Goal: Task Accomplishment & Management: Use online tool/utility

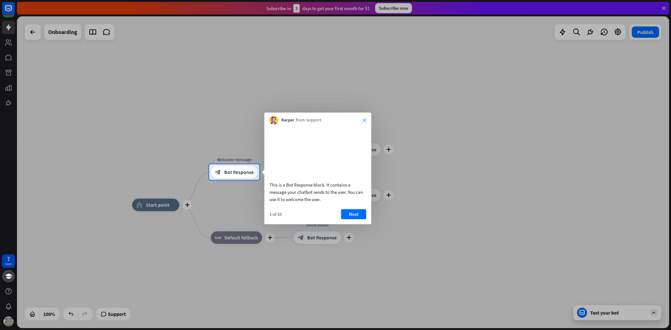
click at [364, 119] on icon "close" at bounding box center [364, 120] width 4 height 4
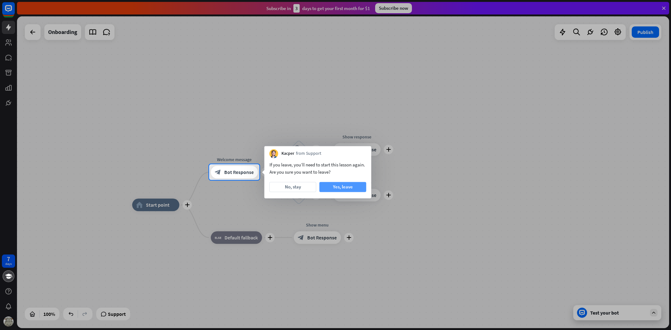
click at [346, 188] on button "Yes, leave" at bounding box center [342, 187] width 47 height 10
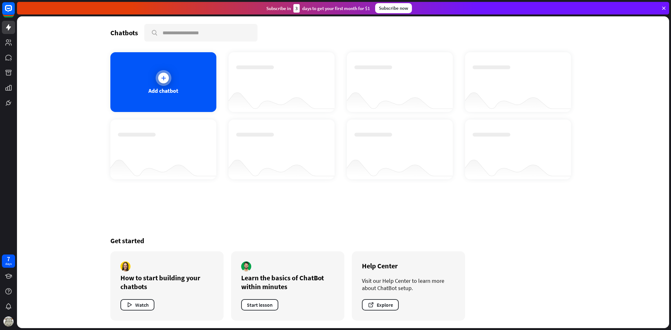
click at [166, 76] on icon at bounding box center [163, 78] width 6 height 6
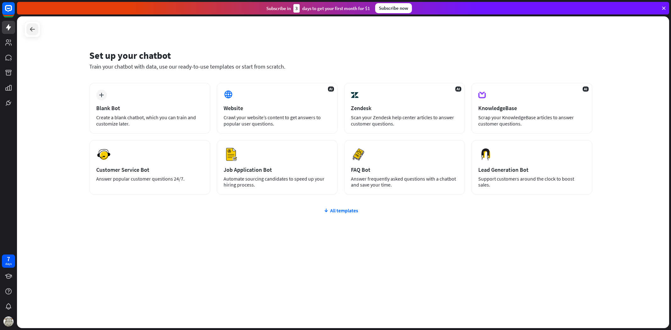
click at [38, 31] on div at bounding box center [32, 29] width 12 height 12
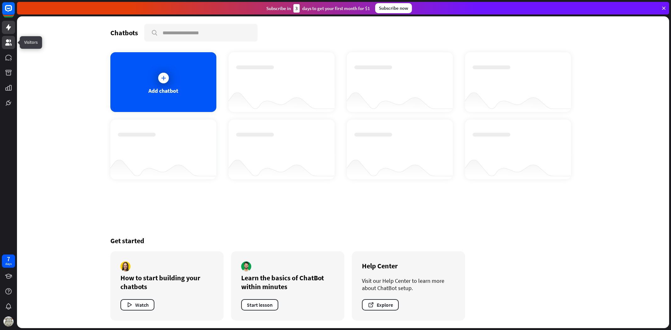
click at [8, 46] on link at bounding box center [8, 42] width 13 height 13
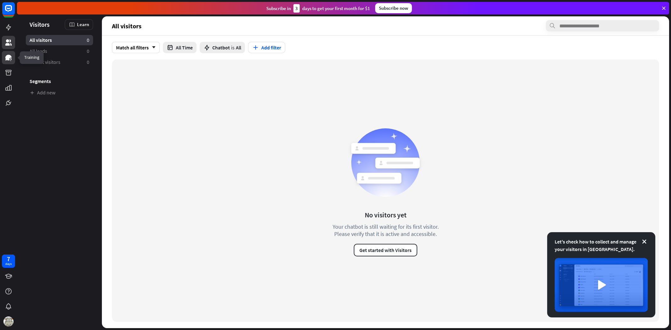
click at [8, 61] on icon at bounding box center [9, 58] width 8 height 8
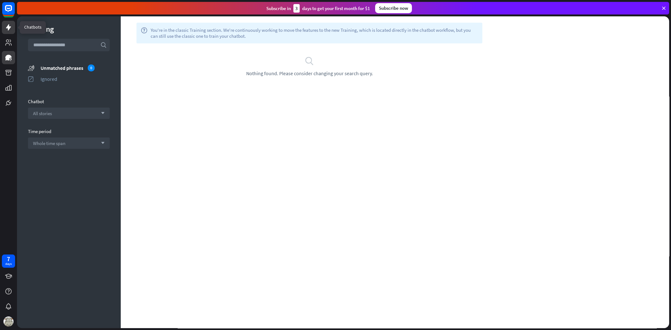
click at [9, 25] on icon at bounding box center [9, 28] width 8 height 8
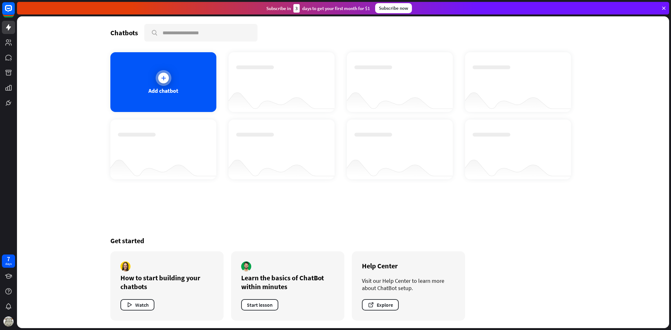
click at [165, 78] on icon at bounding box center [163, 78] width 6 height 6
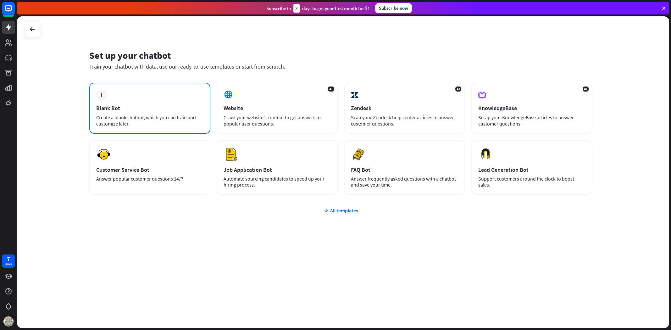
click at [157, 101] on div "plus Blank Bot Create a blank chatbot, which you can train and customize later." at bounding box center [149, 108] width 121 height 51
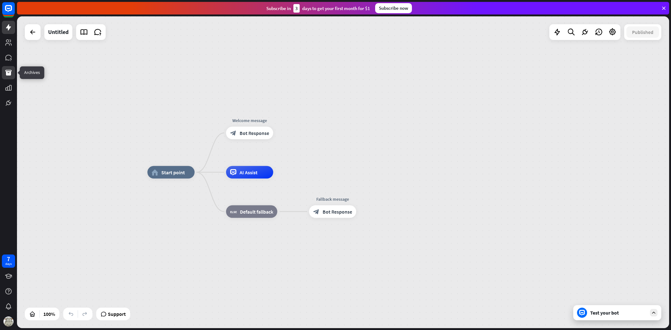
click at [8, 76] on link at bounding box center [8, 72] width 13 height 13
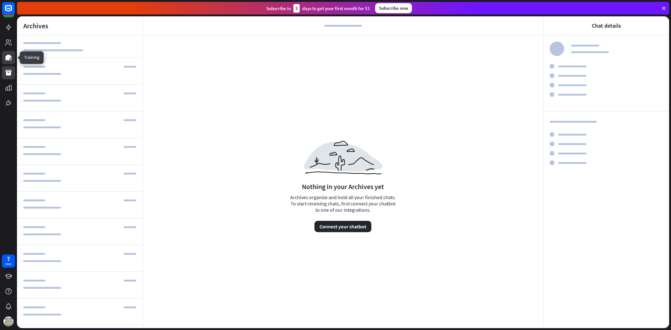
click at [11, 58] on icon at bounding box center [11, 59] width 2 height 2
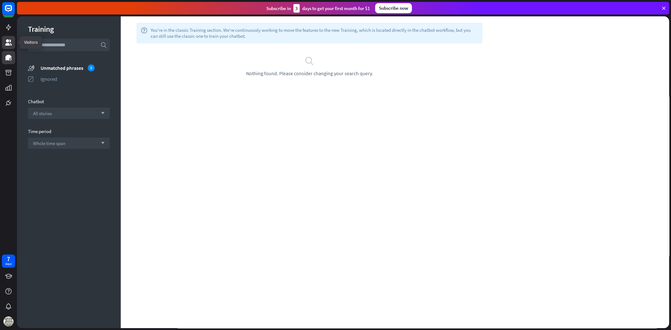
click at [4, 39] on link at bounding box center [8, 42] width 13 height 13
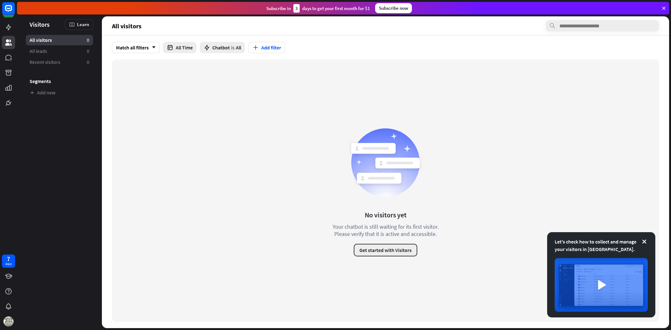
click at [389, 251] on button "Get started with Visitors" at bounding box center [386, 250] width 64 height 13
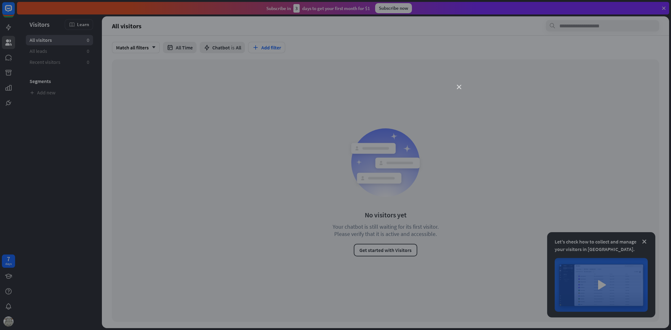
click at [458, 87] on icon "close" at bounding box center [459, 87] width 4 height 4
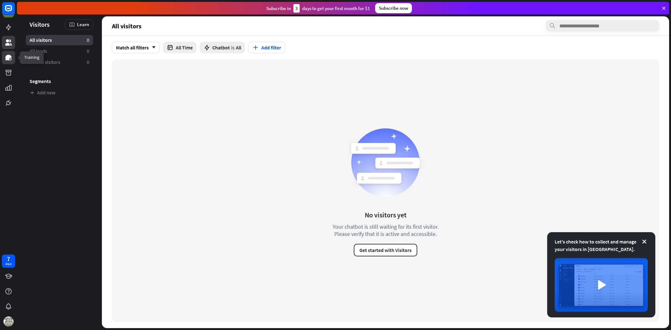
click at [8, 58] on icon at bounding box center [8, 58] width 6 height 6
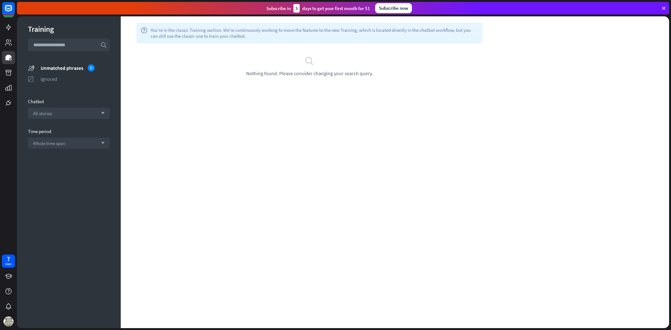
click at [295, 67] on div "search Nothing found. Please consider changing your search query." at bounding box center [309, 66] width 358 height 20
click at [310, 58] on icon "search" at bounding box center [309, 60] width 9 height 9
click at [310, 72] on span "Nothing found. Please consider changing your search query." at bounding box center [309, 73] width 127 height 6
click at [52, 44] on input "text" at bounding box center [69, 45] width 82 height 13
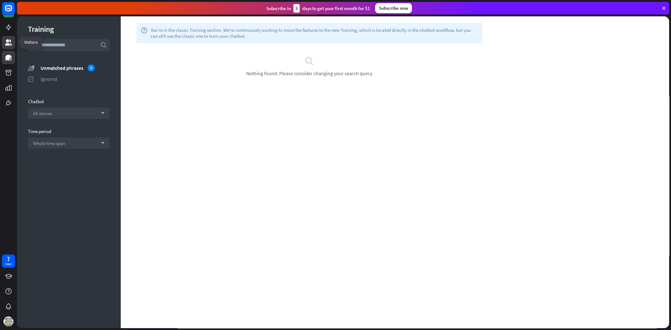
click at [2, 36] on link at bounding box center [8, 42] width 13 height 13
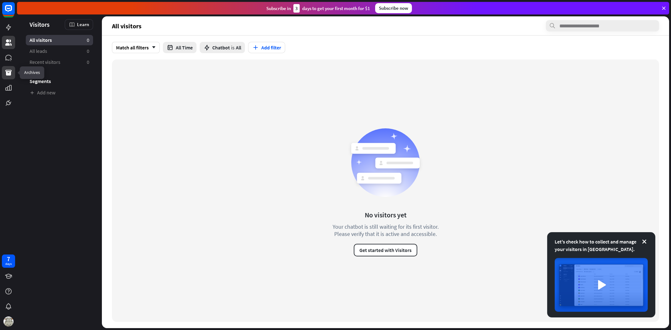
click at [9, 70] on icon at bounding box center [8, 73] width 6 height 6
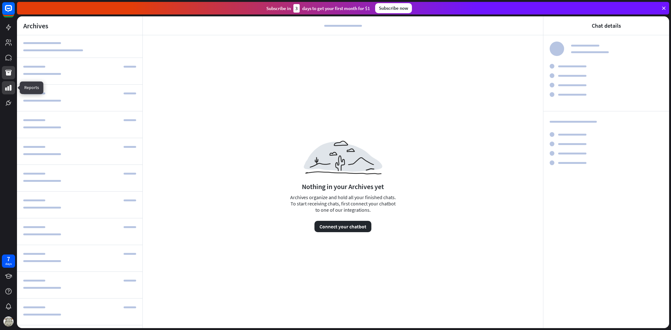
click at [13, 87] on link at bounding box center [8, 87] width 13 height 13
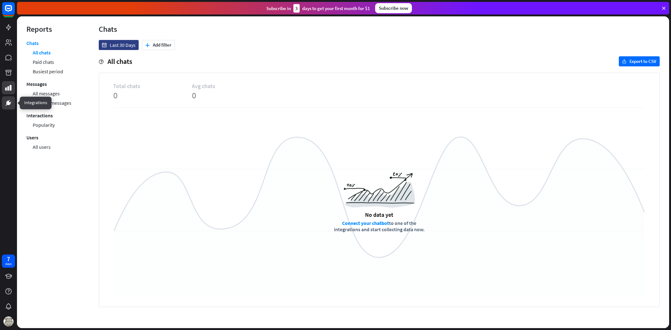
click at [13, 103] on link at bounding box center [8, 102] width 13 height 13
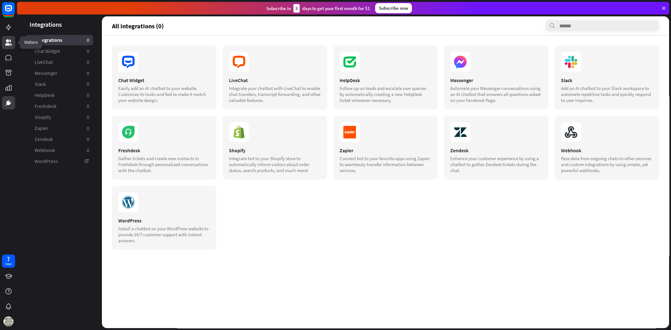
click at [13, 42] on link at bounding box center [8, 42] width 13 height 13
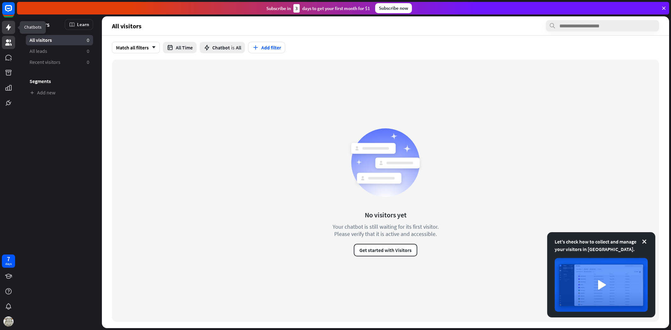
click at [9, 29] on icon at bounding box center [8, 27] width 5 height 6
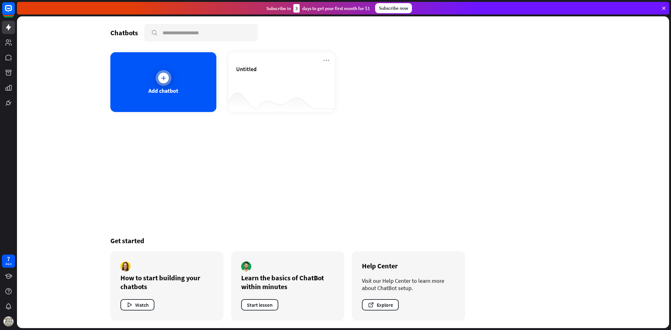
click at [164, 75] on icon at bounding box center [163, 78] width 6 height 6
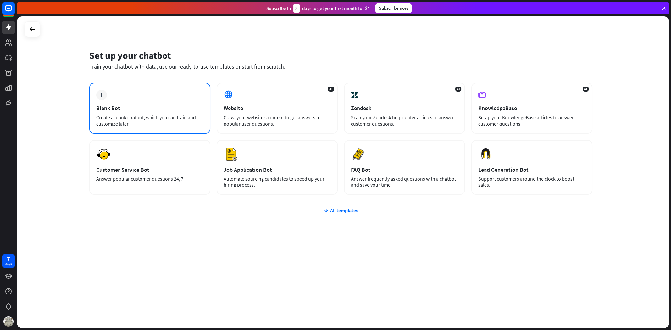
click at [135, 99] on div "plus Blank Bot Create a blank chatbot, which you can train and customize later." at bounding box center [149, 108] width 121 height 51
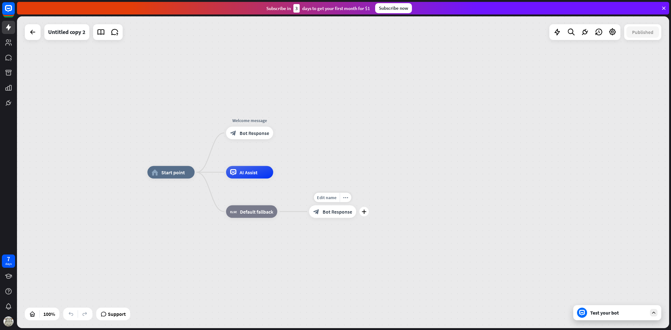
click at [330, 210] on span "Bot Response" at bounding box center [338, 211] width 30 height 6
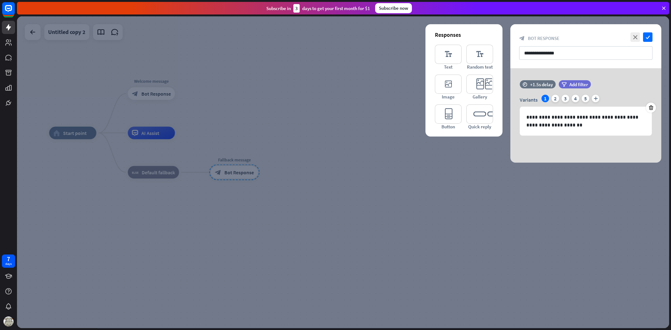
click at [662, 9] on icon at bounding box center [664, 8] width 6 height 6
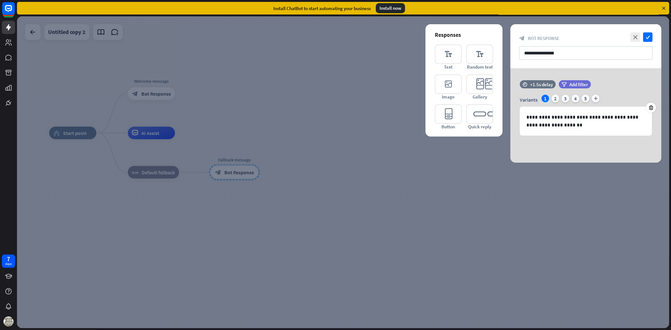
click at [662, 9] on icon at bounding box center [664, 8] width 6 height 6
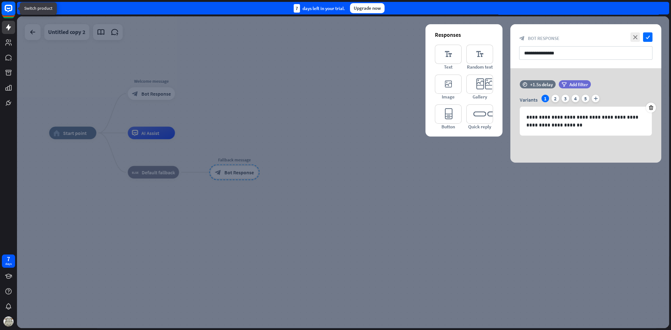
click at [6, 8] on icon at bounding box center [9, 9] width 8 height 8
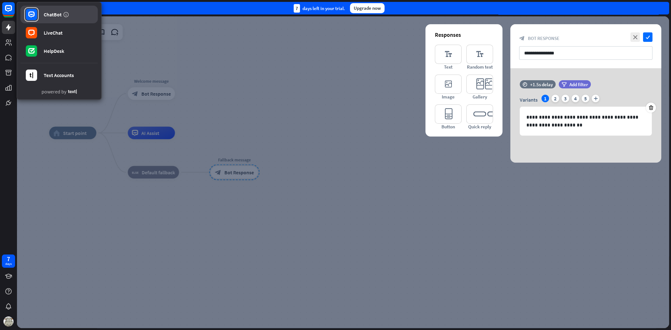
click at [40, 18] on link "ChatBot" at bounding box center [58, 15] width 77 height 18
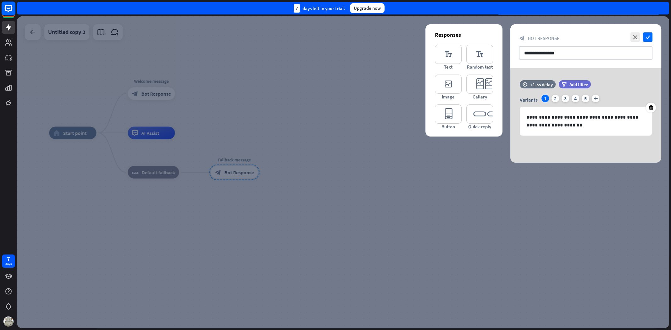
click at [8, 7] on rect at bounding box center [9, 9] width 14 height 14
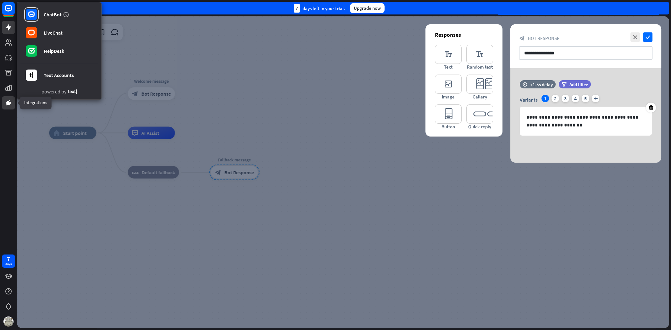
click at [6, 104] on icon at bounding box center [9, 103] width 8 height 8
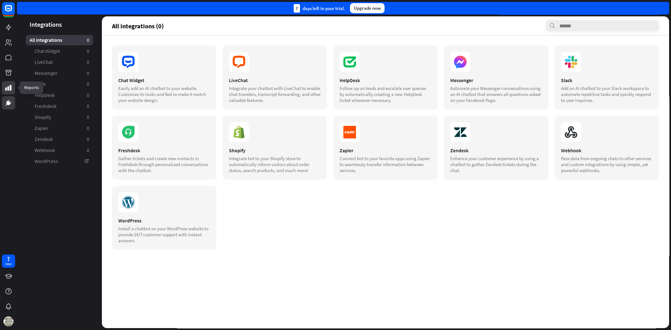
click at [13, 88] on link at bounding box center [8, 87] width 13 height 13
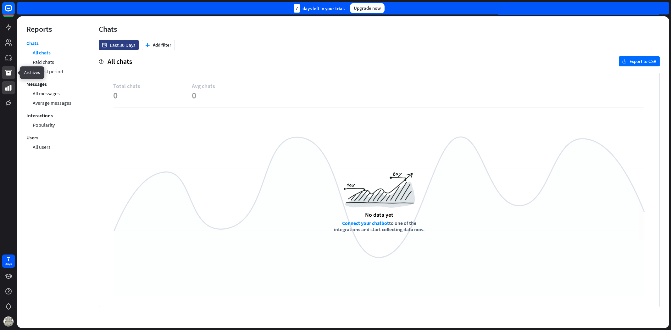
click at [11, 73] on icon at bounding box center [9, 73] width 8 height 8
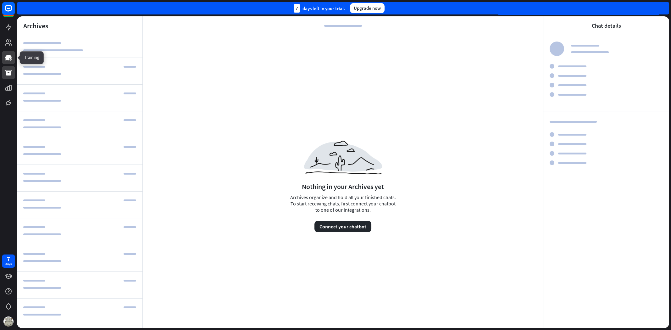
click at [5, 57] on icon at bounding box center [9, 58] width 8 height 8
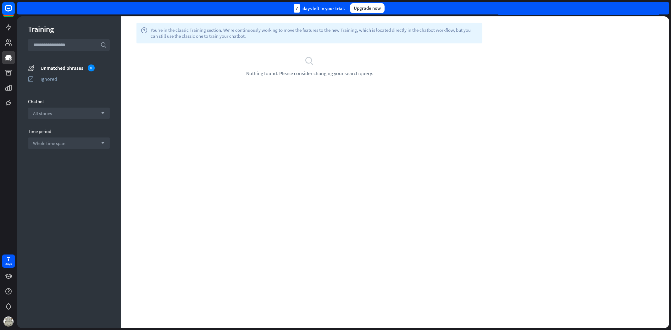
click at [51, 49] on input "text" at bounding box center [69, 45] width 82 height 13
click at [68, 114] on div "All stories arrow_down" at bounding box center [69, 113] width 82 height 11
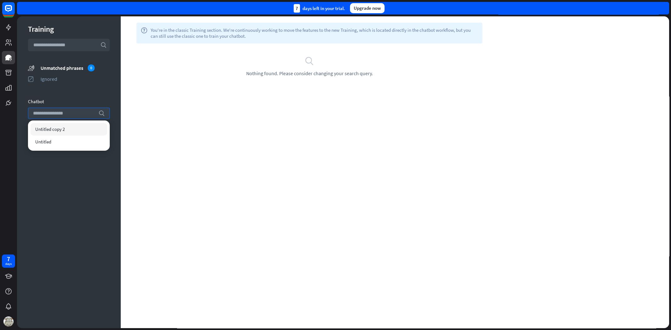
click at [64, 46] on input "text" at bounding box center [69, 45] width 82 height 13
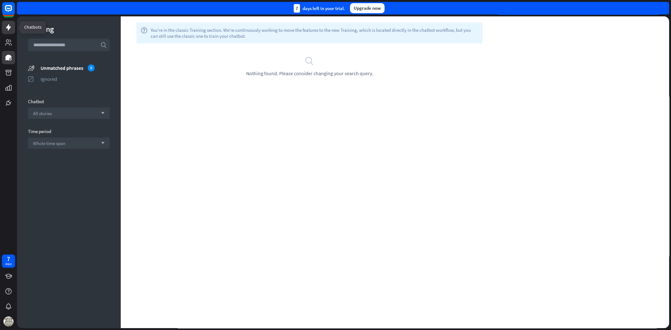
click at [7, 26] on icon at bounding box center [8, 27] width 5 height 6
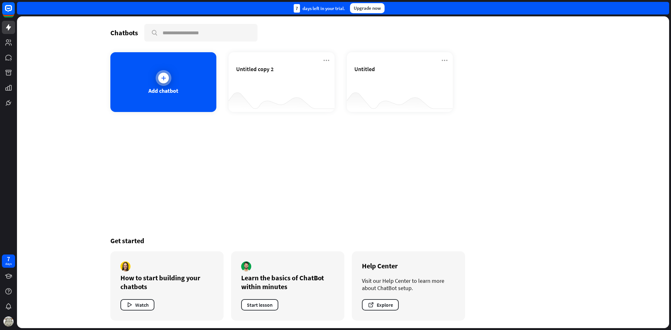
click at [174, 89] on div "Add chatbot" at bounding box center [163, 90] width 30 height 7
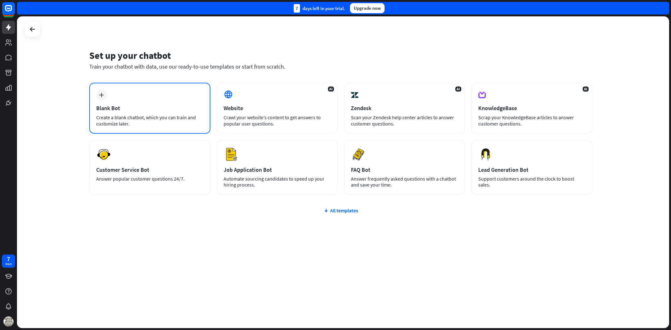
click at [167, 108] on div "Blank Bot" at bounding box center [149, 107] width 107 height 7
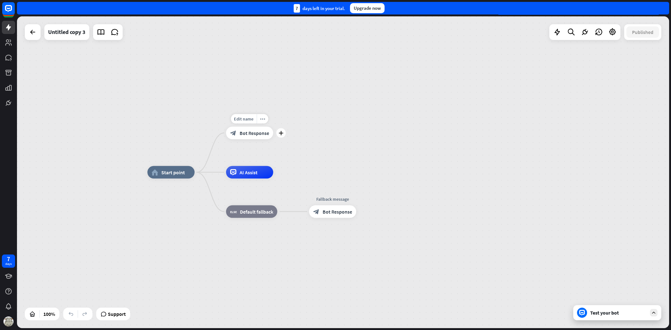
click at [263, 134] on span "Bot Response" at bounding box center [255, 133] width 30 height 6
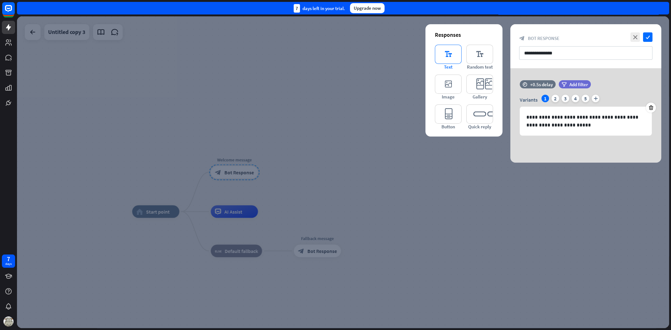
click at [444, 56] on icon "editor_text" at bounding box center [448, 54] width 27 height 19
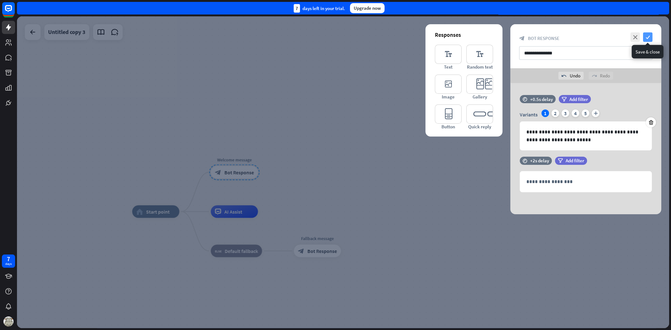
click at [648, 35] on icon "check" at bounding box center [647, 36] width 9 height 9
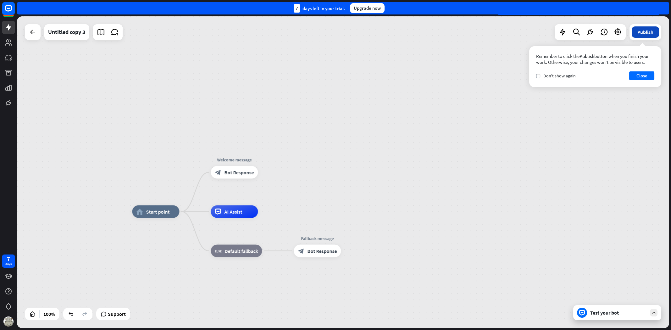
click at [646, 35] on button "Publish" at bounding box center [645, 31] width 27 height 11
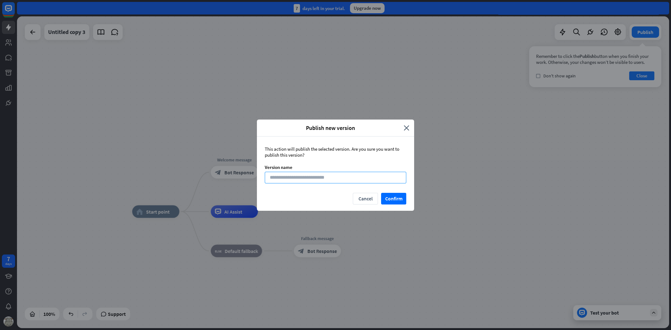
click at [348, 176] on input at bounding box center [335, 178] width 141 height 12
type input "**"
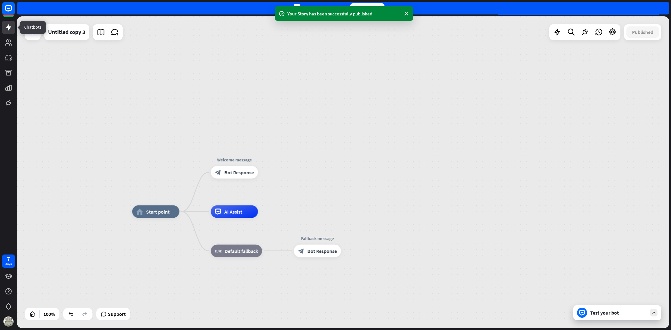
click at [10, 29] on icon at bounding box center [9, 28] width 8 height 8
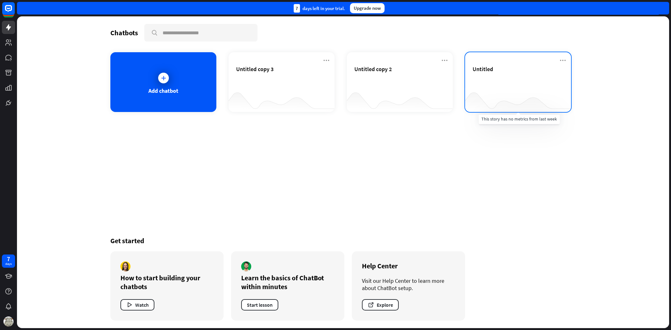
click at [524, 92] on div at bounding box center [518, 99] width 106 height 24
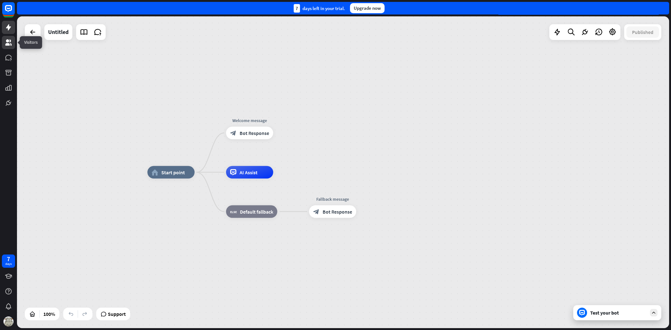
click at [11, 42] on icon at bounding box center [9, 43] width 8 height 8
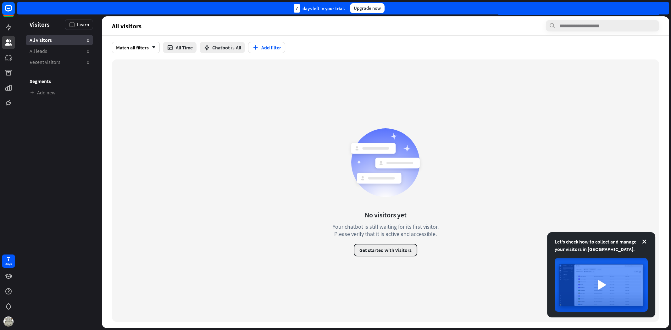
click at [400, 249] on button "Get started with Visitors" at bounding box center [386, 250] width 64 height 13
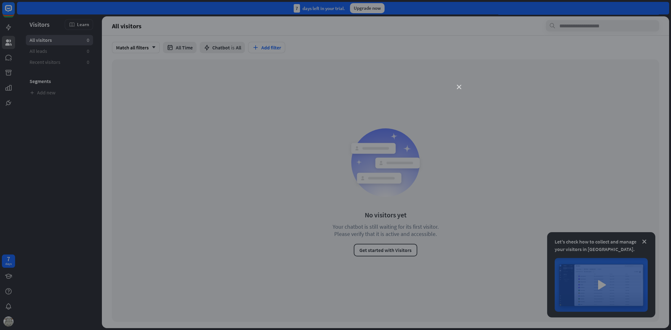
click at [460, 87] on icon "close" at bounding box center [459, 87] width 4 height 4
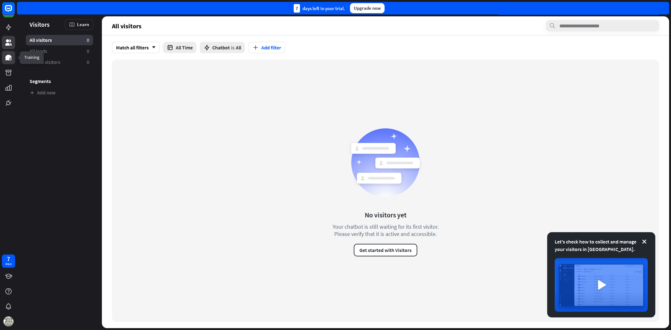
click at [5, 56] on icon at bounding box center [9, 58] width 8 height 8
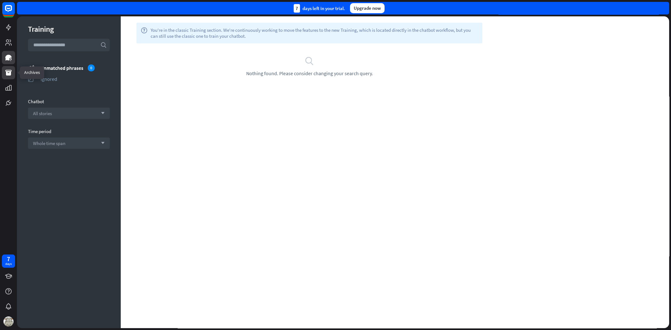
click at [7, 72] on icon at bounding box center [8, 73] width 6 height 6
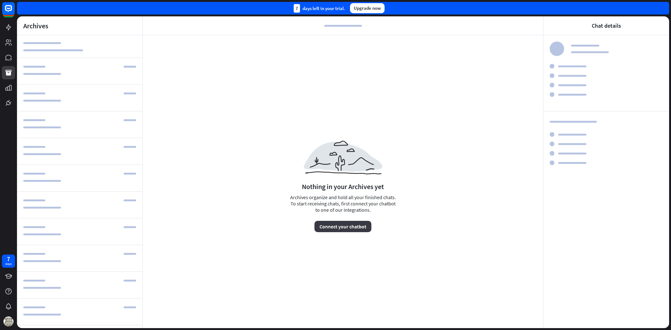
click at [346, 231] on button "Connect your chatbot" at bounding box center [342, 226] width 57 height 11
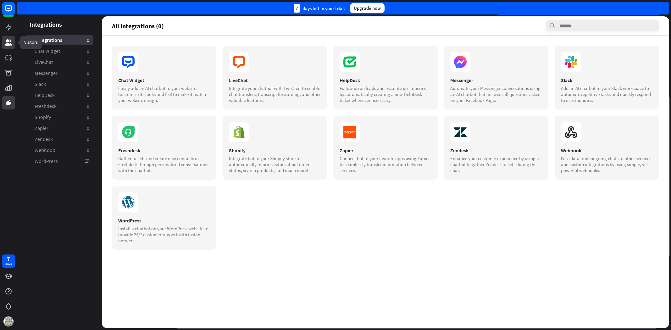
click at [9, 42] on icon at bounding box center [9, 43] width 8 height 8
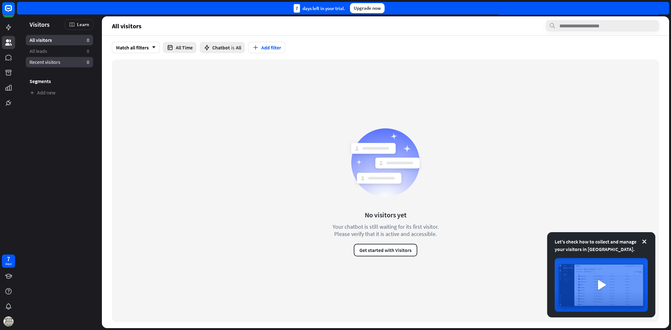
click at [59, 65] on span "Recent visitors" at bounding box center [45, 62] width 31 height 7
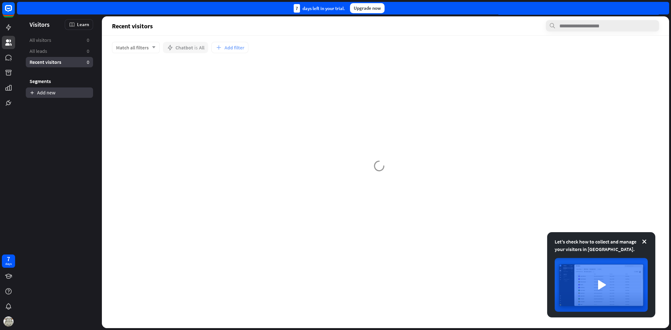
click at [52, 94] on link "Add new" at bounding box center [59, 92] width 67 height 10
